Goal: Communication & Community: Ask a question

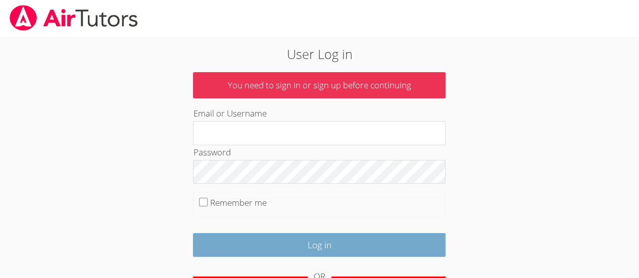
type input "10340380@student.tusd.net"
click at [251, 236] on input "Log in" at bounding box center [319, 245] width 253 height 24
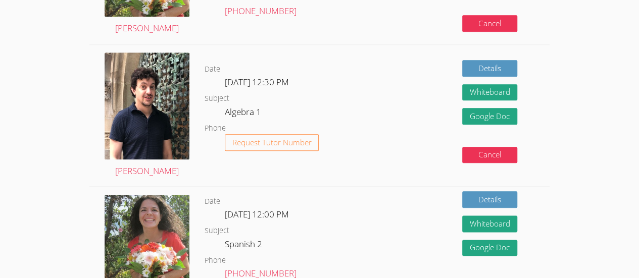
scroll to position [507, 0]
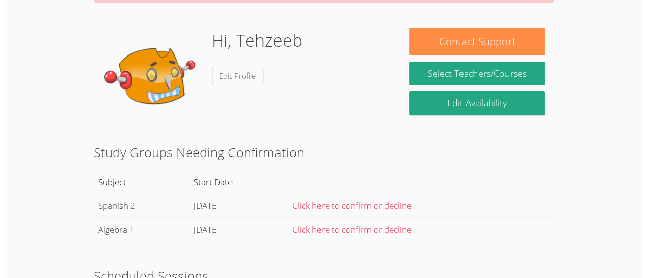
scroll to position [0, 0]
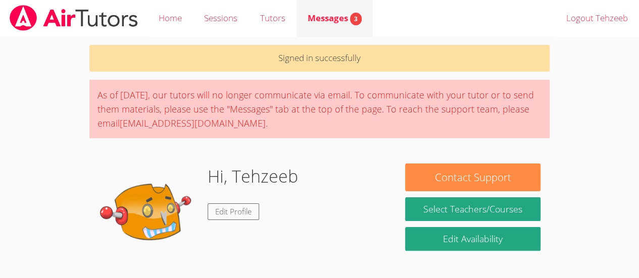
click at [344, 11] on link "Messages 3" at bounding box center [335, 18] width 76 height 37
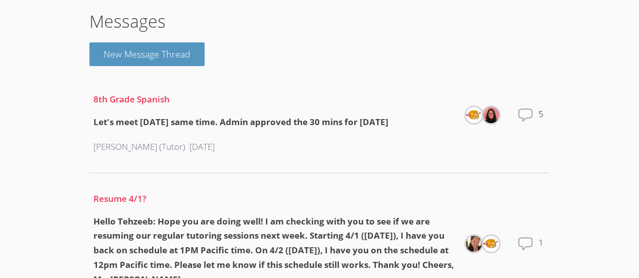
scroll to position [52, 0]
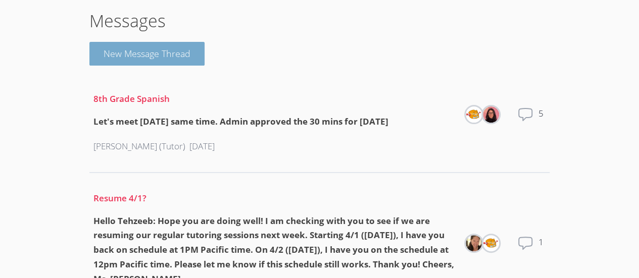
click at [188, 42] on button "New Message Thread" at bounding box center [146, 54] width 115 height 24
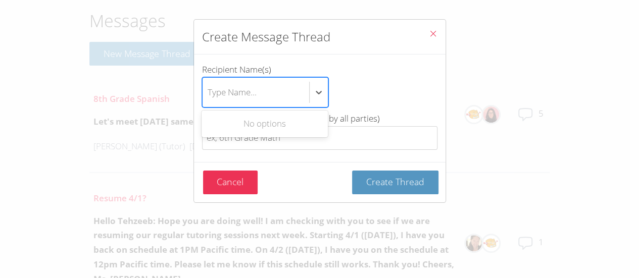
click at [257, 89] on div "Type Name..." at bounding box center [256, 92] width 107 height 29
click at [209, 89] on input "Recipient Name(s) Use Up and Down to choose options, press Enter to select the …" at bounding box center [208, 92] width 1 height 23
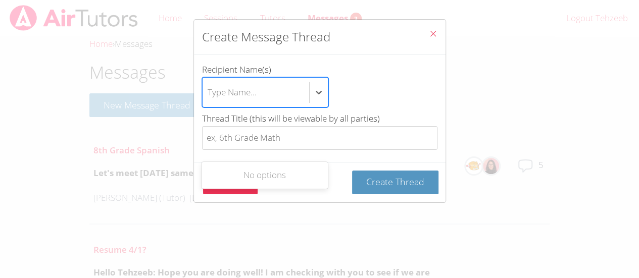
click at [434, 30] on button "Close" at bounding box center [433, 35] width 25 height 31
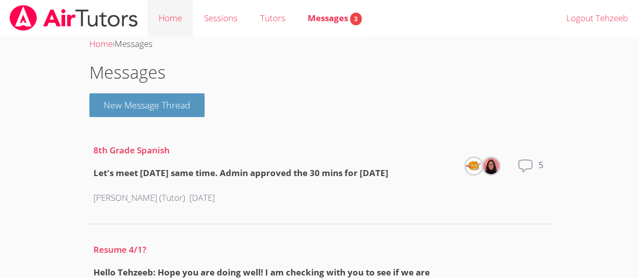
click at [187, 25] on link "Home" at bounding box center [170, 18] width 45 height 37
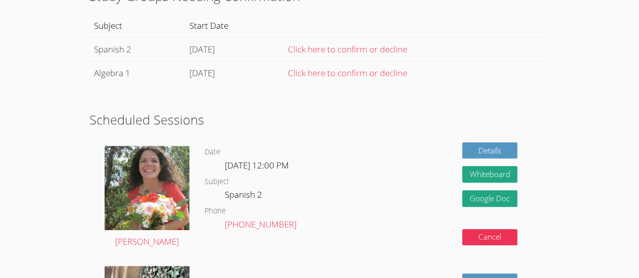
scroll to position [272, 0]
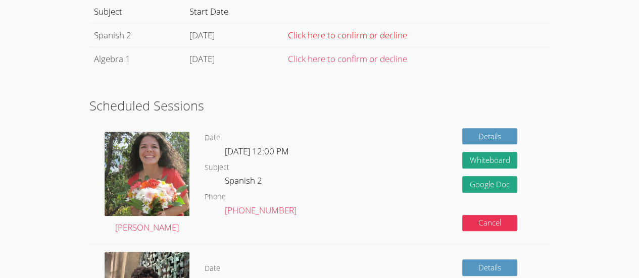
click at [394, 32] on link "Click here to confirm or decline" at bounding box center [347, 35] width 119 height 12
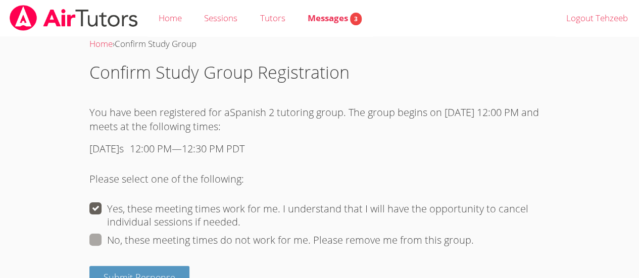
scroll to position [26, 0]
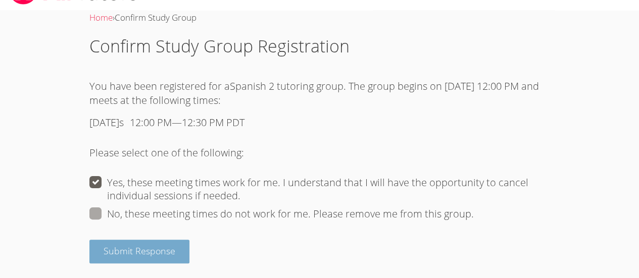
click at [168, 250] on span "Submit Response" at bounding box center [140, 251] width 72 height 12
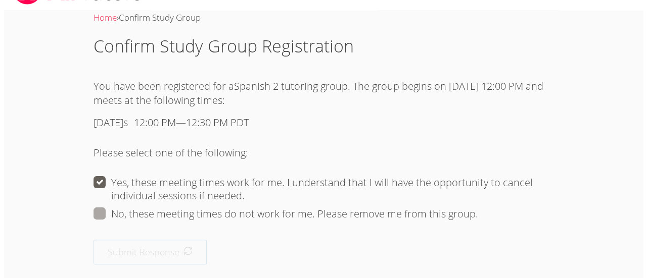
scroll to position [0, 0]
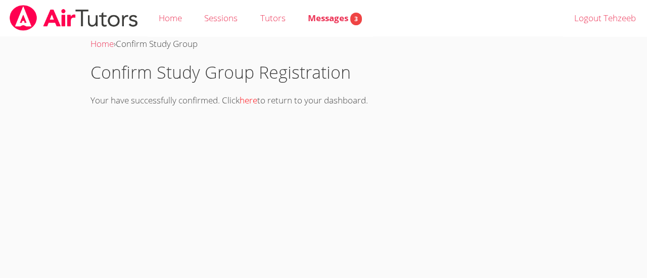
click at [256, 101] on link "here" at bounding box center [248, 100] width 18 height 12
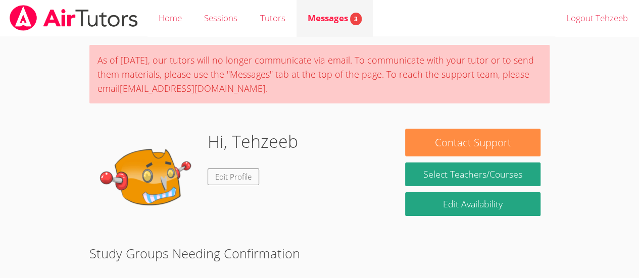
click at [316, 27] on link "Messages 3" at bounding box center [335, 18] width 76 height 37
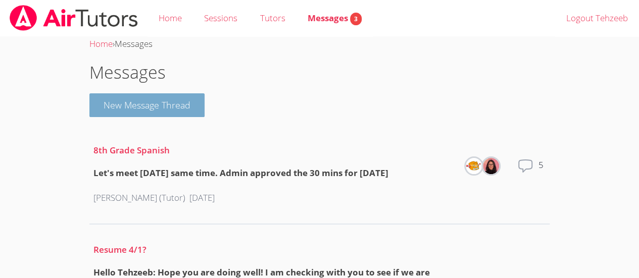
click at [182, 112] on button "New Message Thread" at bounding box center [146, 105] width 115 height 24
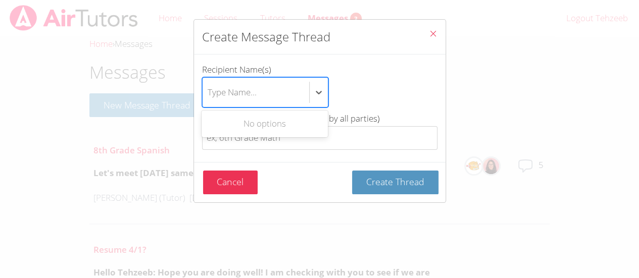
click at [242, 97] on div "Type Name..." at bounding box center [232, 92] width 49 height 15
click at [209, 97] on input "Recipient Name(s) Use Up and Down to choose options, press Enter to select the …" at bounding box center [208, 92] width 1 height 23
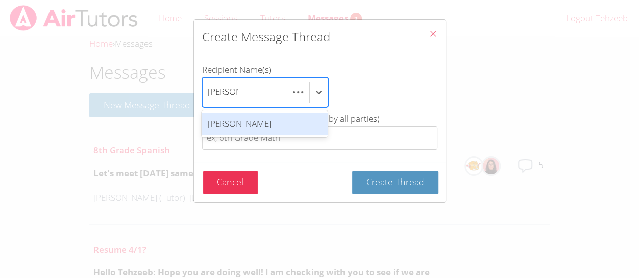
scroll to position [0, 4]
type input "Lisa Batu"
click at [247, 128] on div "Lisa Batuski" at bounding box center [265, 124] width 126 height 23
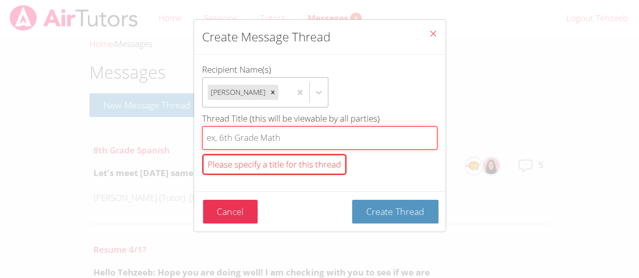
click at [251, 146] on input "Thread Title (this will be viewable by all parties) Please specify a title for …" at bounding box center [319, 138] width 235 height 24
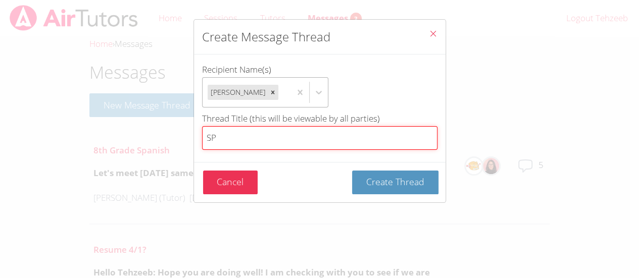
type input "S"
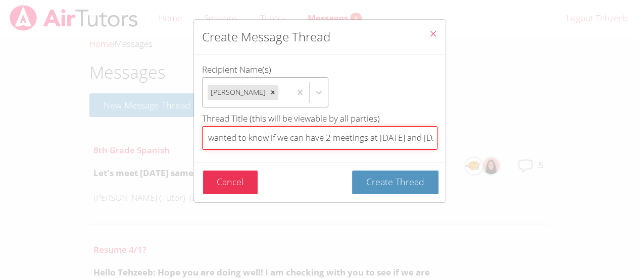
scroll to position [0, 113]
click at [415, 139] on input "Hi Ms. Lisa I wanted to know if we can have 2 meetings at Tuesday and Friday at…" at bounding box center [319, 138] width 235 height 24
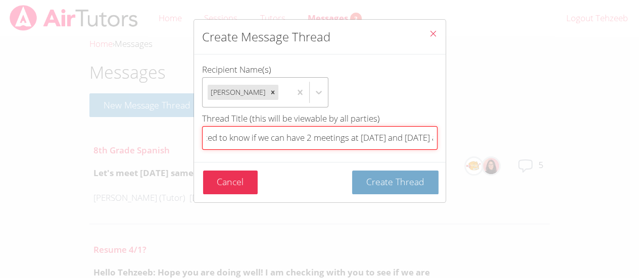
type input "Hi Ms. [PERSON_NAME] I wanted to know if we can have 2 meetings at [DATE] and […"
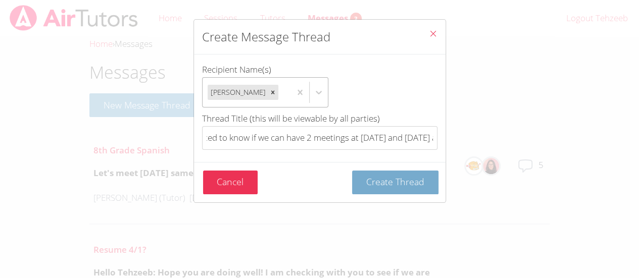
scroll to position [0, 0]
click at [411, 180] on span "Create Thread" at bounding box center [395, 182] width 58 height 12
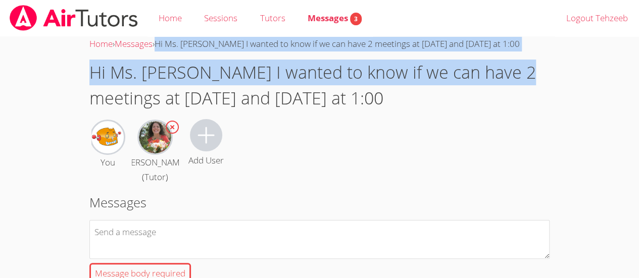
drag, startPoint x: 164, startPoint y: 45, endPoint x: 508, endPoint y: 52, distance: 344.1
click at [508, 52] on div "Home › Messages › Hi Ms. Lisa I wanted to know if we can have 2 meetings at Tue…" at bounding box center [319, 204] width 479 height 335
click at [508, 50] on div "Home › Messages › Hi Ms. Lisa I wanted to know if we can have 2 meetings at Tue…" at bounding box center [319, 44] width 460 height 15
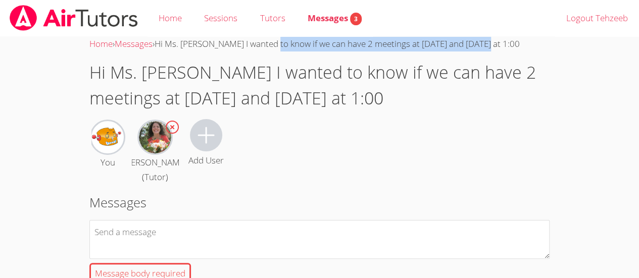
drag, startPoint x: 499, startPoint y: 48, endPoint x: 277, endPoint y: 40, distance: 221.9
click at [277, 40] on div "Home › Messages › Hi Ms. Lisa I wanted to know if we can have 2 meetings at Tue…" at bounding box center [319, 44] width 460 height 15
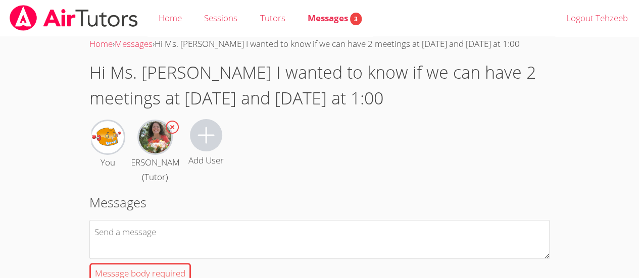
click at [164, 43] on span "Hi Ms. [PERSON_NAME] I wanted to know if we can have 2 meetings at [DATE] and […" at bounding box center [337, 44] width 365 height 12
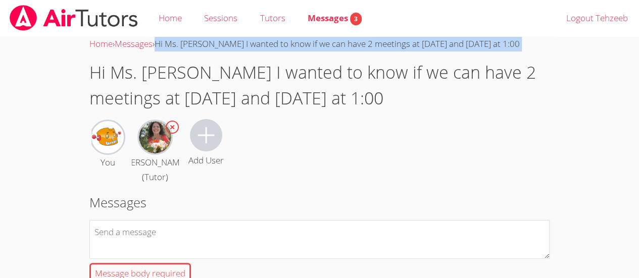
drag, startPoint x: 164, startPoint y: 43, endPoint x: 510, endPoint y: 46, distance: 346.0
click at [510, 46] on div "Home › Messages › Hi Ms. Lisa I wanted to know if we can have 2 meetings at Tue…" at bounding box center [319, 44] width 460 height 15
copy div "Hi Ms. [PERSON_NAME] I wanted to know if we can have 2 meetings at [DATE] and […"
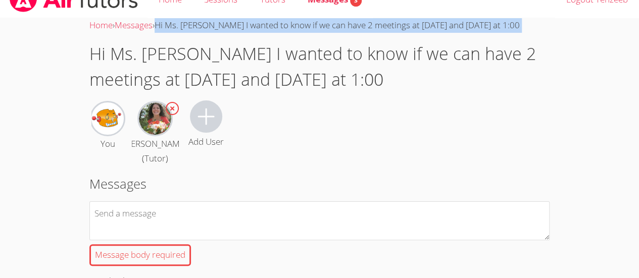
scroll to position [19, 0]
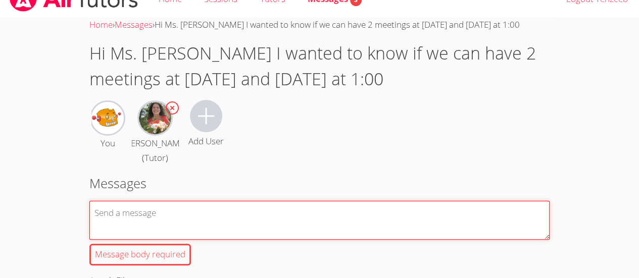
click at [349, 225] on textarea "Message body required" at bounding box center [319, 220] width 460 height 39
paste textarea "Hi Ms. [PERSON_NAME] I wanted to know if we can have 2 meetings at [DATE] and […"
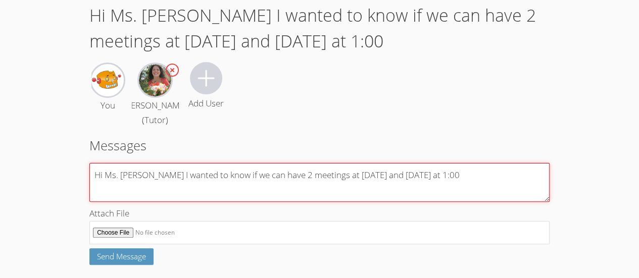
scroll to position [58, 0]
type textarea "Hi Ms. [PERSON_NAME] I wanted to know if we can have 2 meetings at [DATE] and […"
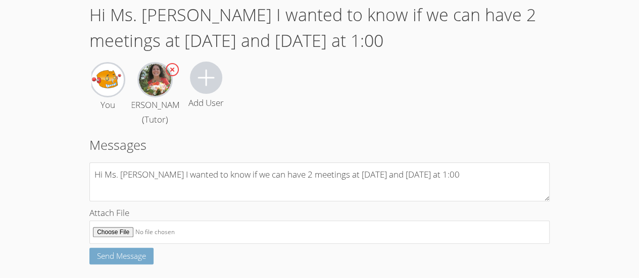
click at [123, 256] on span "Send Message" at bounding box center [121, 256] width 49 height 10
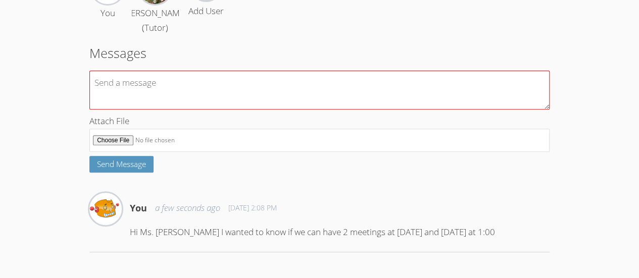
scroll to position [0, 0]
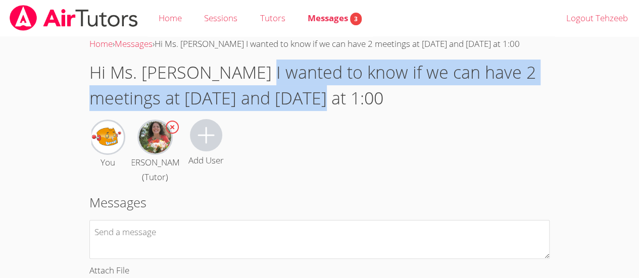
drag, startPoint x: 408, startPoint y: 103, endPoint x: 247, endPoint y: 76, distance: 163.3
click at [247, 76] on h1 "Hi Ms. [PERSON_NAME] I wanted to know if we can have 2 meetings at [DATE] and […" at bounding box center [319, 86] width 460 height 52
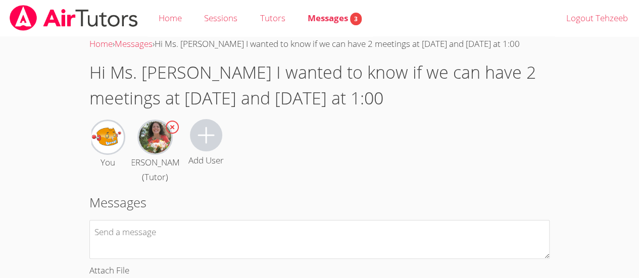
click at [151, 50] on div "Home › Messages › Hi Ms. Lisa I wanted to know if we can have 2 meetings at Tue…" at bounding box center [319, 44] width 460 height 15
click at [153, 48] on link "Messages" at bounding box center [134, 44] width 38 height 12
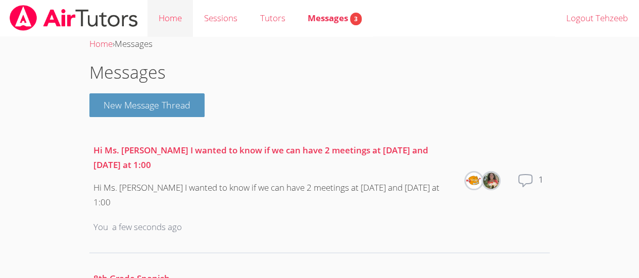
click at [161, 14] on link "Home" at bounding box center [170, 18] width 45 height 37
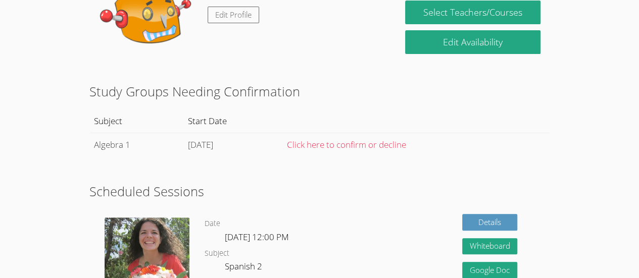
scroll to position [166, 0]
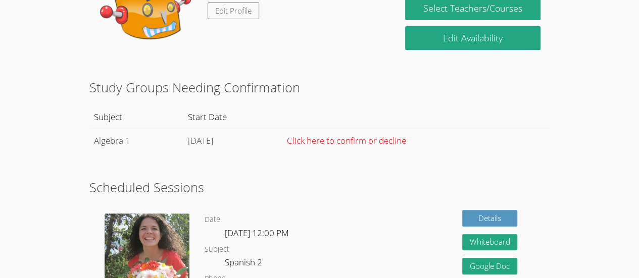
click at [406, 143] on link "Click here to confirm or decline" at bounding box center [346, 141] width 119 height 12
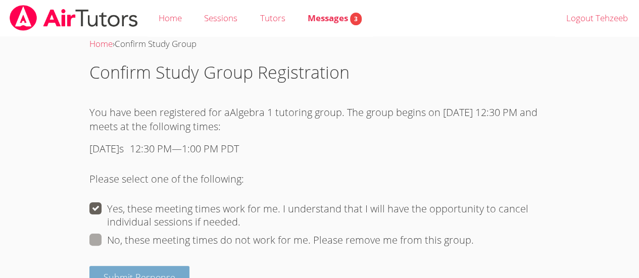
click at [149, 272] on span "Submit Response" at bounding box center [140, 277] width 72 height 12
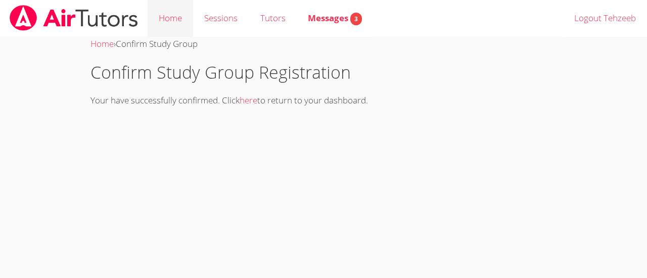
click at [181, 15] on link "Home" at bounding box center [170, 18] width 45 height 37
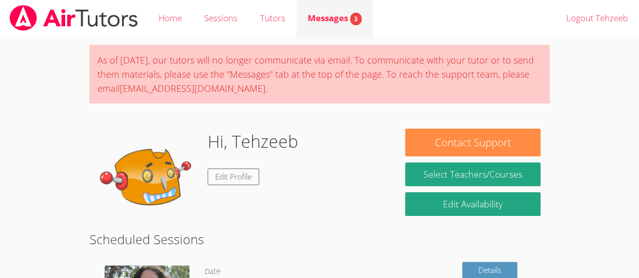
click at [323, 25] on div "Messages 3" at bounding box center [335, 18] width 54 height 15
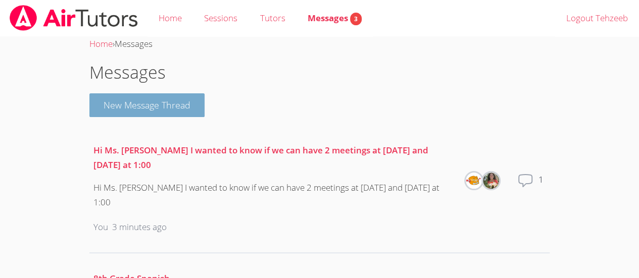
click at [178, 105] on button "New Message Thread" at bounding box center [146, 105] width 115 height 24
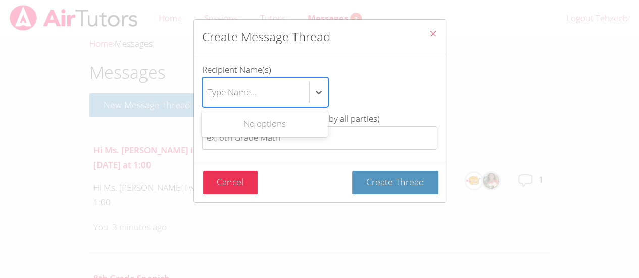
click at [275, 93] on div "Type Name..." at bounding box center [256, 92] width 107 height 29
click at [209, 93] on input "Recipient Name(s) Use Up and Down to choose options, press Enter to select the …" at bounding box center [208, 92] width 1 height 23
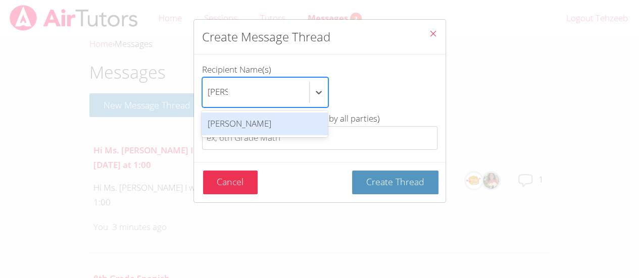
scroll to position [0, 1]
type input "[PERSON_NAME]"
click at [277, 126] on div "[PERSON_NAME]" at bounding box center [265, 124] width 126 height 23
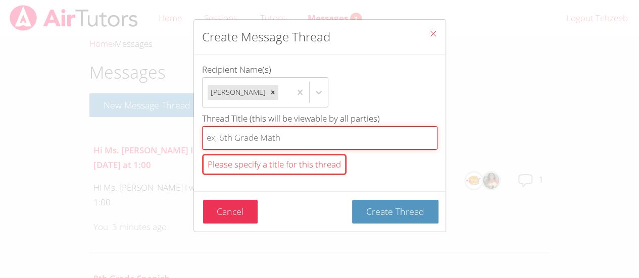
click at [313, 148] on input "Thread Title (this will be viewable by all parties) Please specify a title for …" at bounding box center [319, 138] width 235 height 24
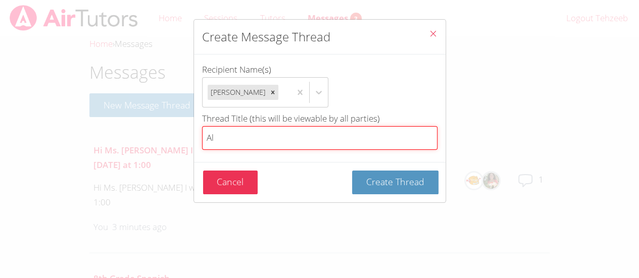
type input "A"
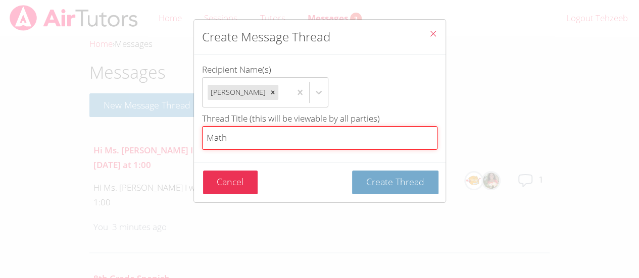
type input "Math"
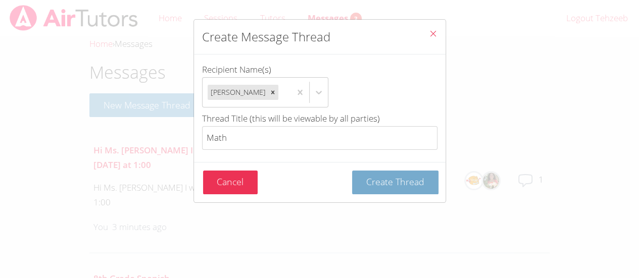
click at [371, 178] on span "Create Thread" at bounding box center [395, 182] width 58 height 12
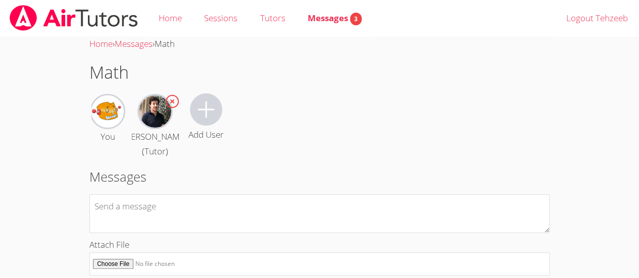
scroll to position [67, 0]
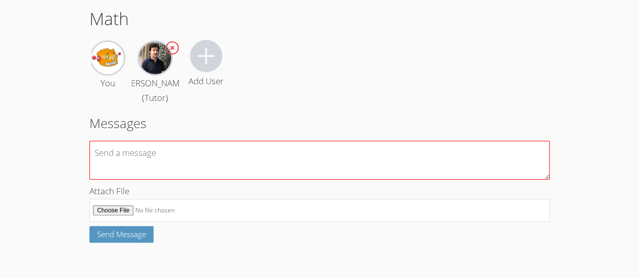
click at [374, 157] on textarea at bounding box center [319, 160] width 460 height 39
type textarea "I"
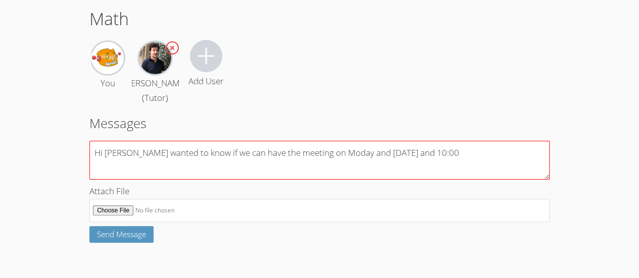
click at [126, 159] on textarea "Hi [PERSON_NAME] wanted to know if we can have the meeting on Moday and [DATE] …" at bounding box center [319, 160] width 460 height 39
click at [314, 156] on textarea "Hi [PERSON_NAME] wanted to know if we can have the meeting [DATE] and [DATE] an…" at bounding box center [319, 160] width 460 height 39
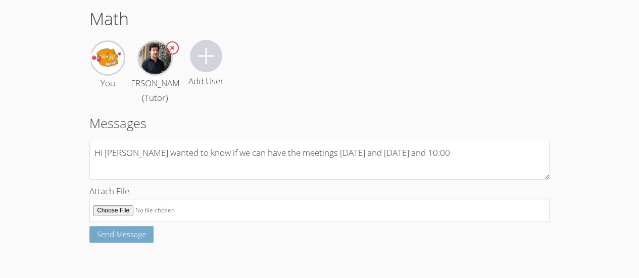
type textarea "Hi [PERSON_NAME] wanted to know if we can have the meetings [DATE] and [DATE] a…"
click at [144, 235] on span "Send Message" at bounding box center [121, 234] width 49 height 10
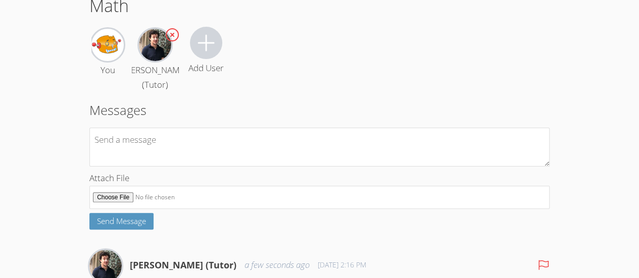
scroll to position [0, 0]
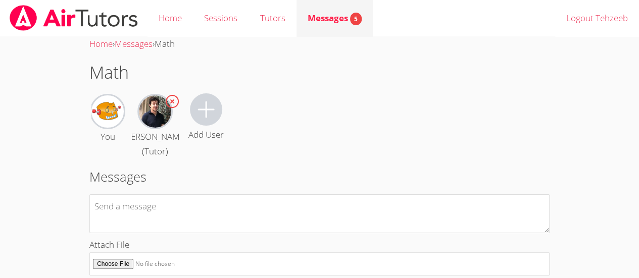
click at [328, 15] on span "Messages 5" at bounding box center [335, 18] width 54 height 12
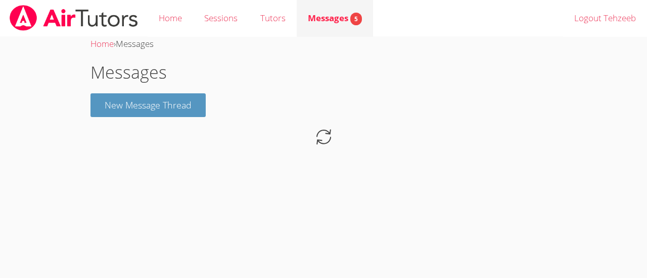
drag, startPoint x: 328, startPoint y: 15, endPoint x: 334, endPoint y: 14, distance: 6.1
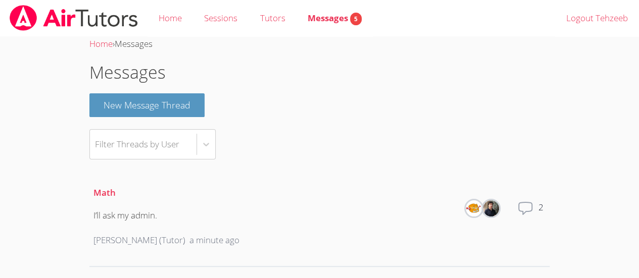
drag, startPoint x: 334, startPoint y: 14, endPoint x: 330, endPoint y: 163, distance: 149.6
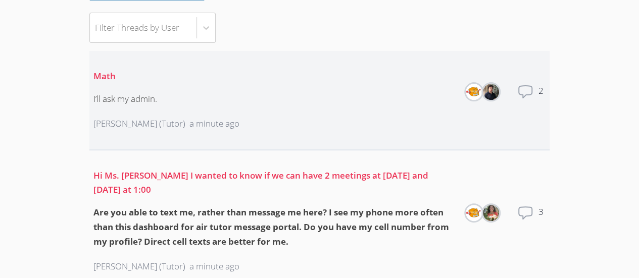
scroll to position [117, 0]
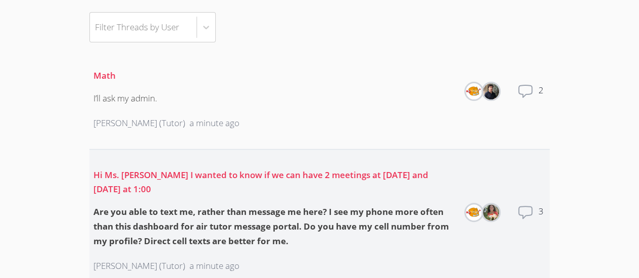
click at [532, 208] on icon at bounding box center [525, 213] width 16 height 16
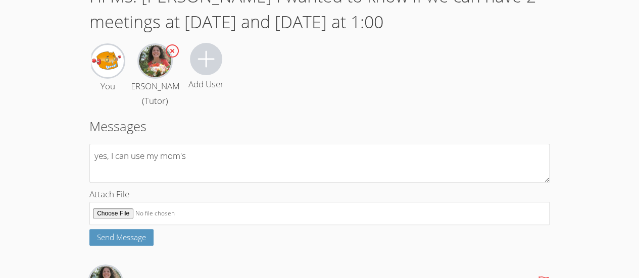
scroll to position [77, 0]
type textarea "yes, I can use my mom's"
click at [130, 234] on span "Send Message" at bounding box center [121, 237] width 49 height 10
